Goal: Navigation & Orientation: Find specific page/section

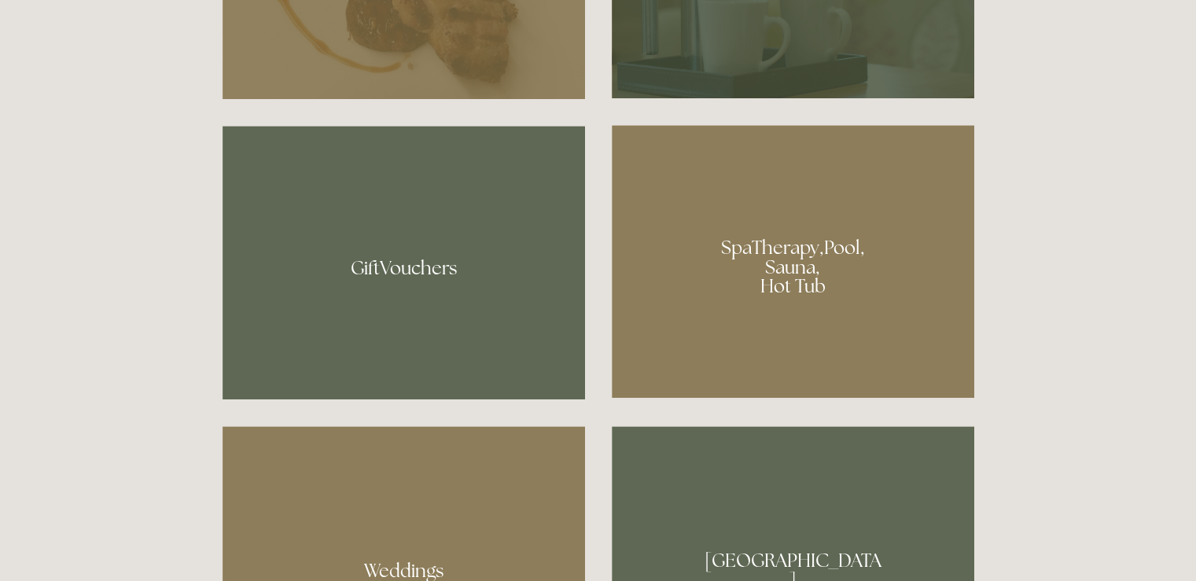
scroll to position [1101, 0]
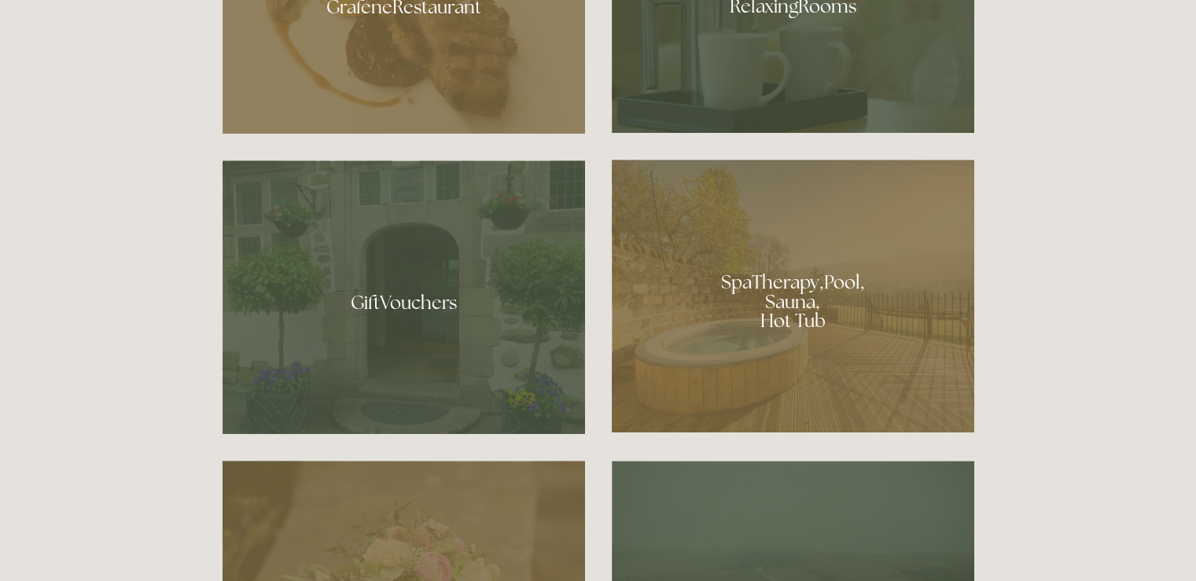
click at [781, 324] on div at bounding box center [793, 296] width 362 height 273
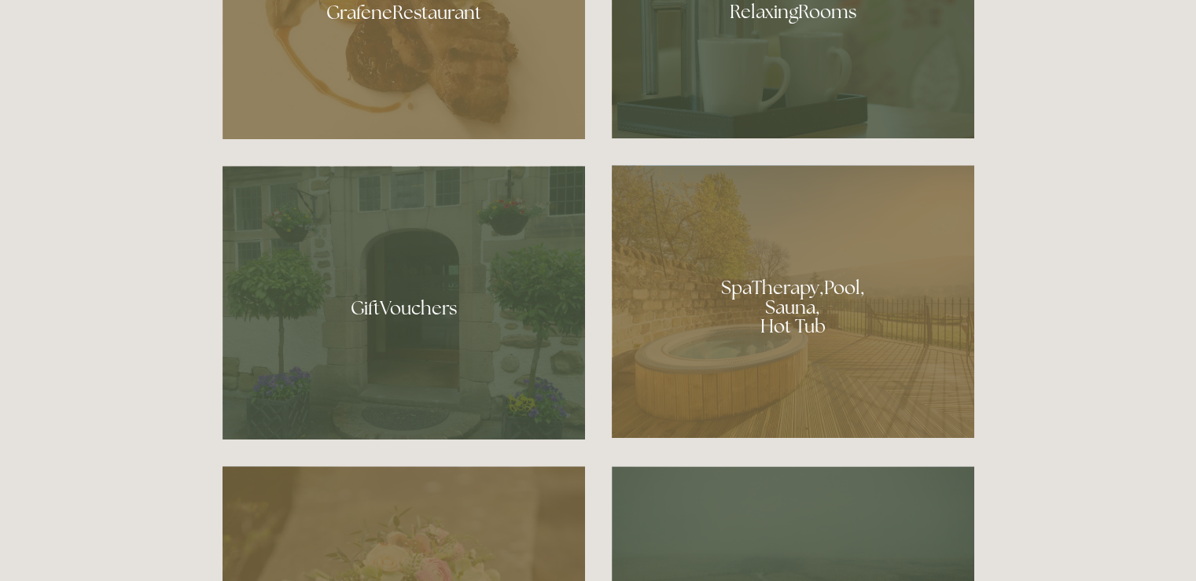
scroll to position [943, 0]
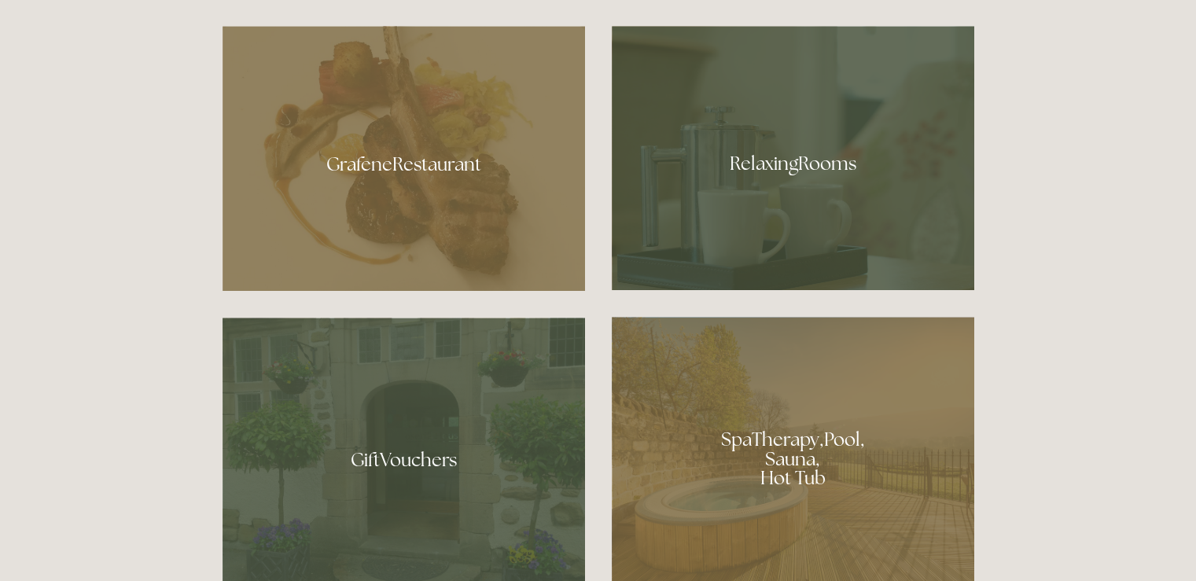
click at [435, 178] on div at bounding box center [403, 158] width 362 height 265
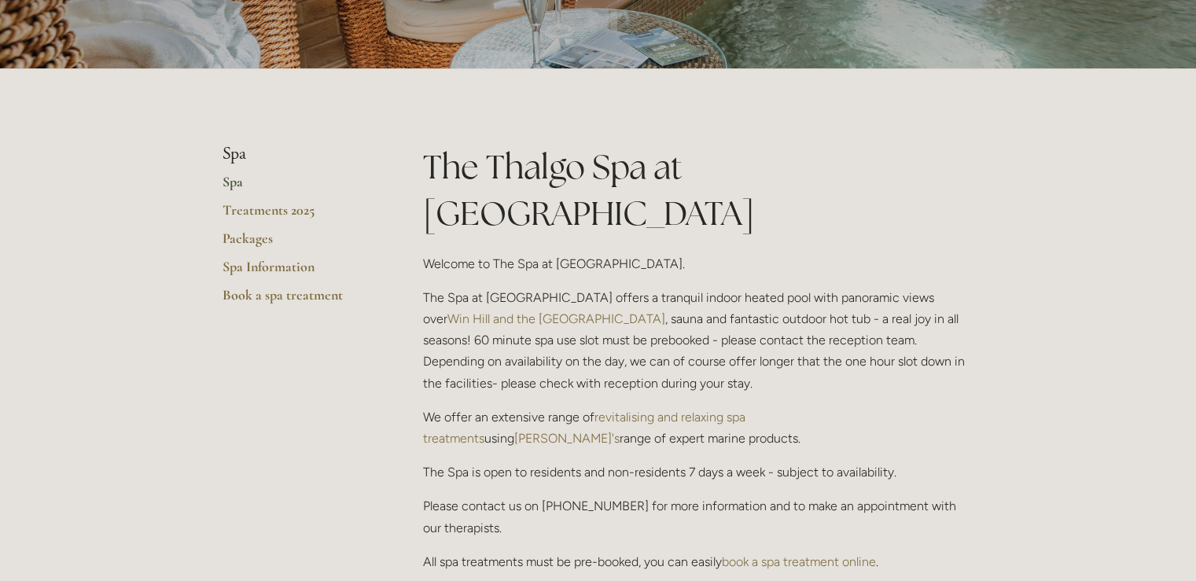
scroll to position [236, 0]
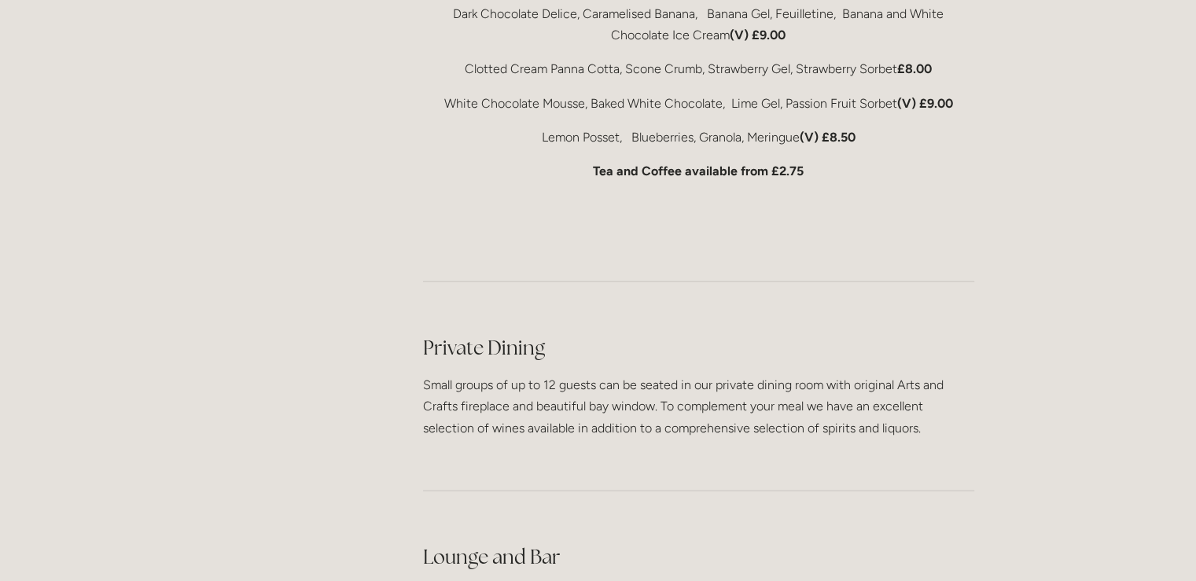
scroll to position [3537, 0]
